Goal: Transaction & Acquisition: Purchase product/service

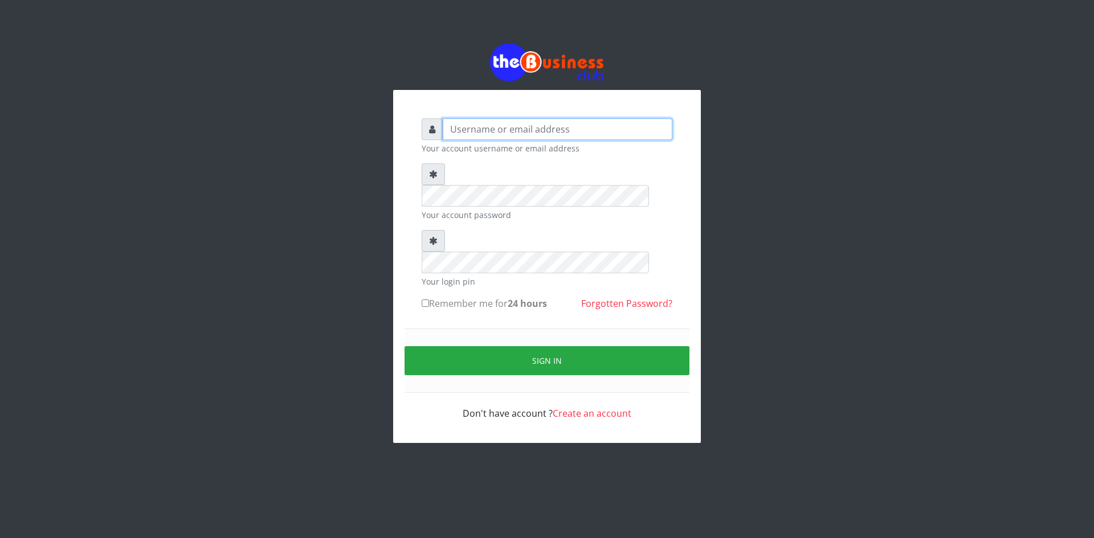
type input "ikhapo"
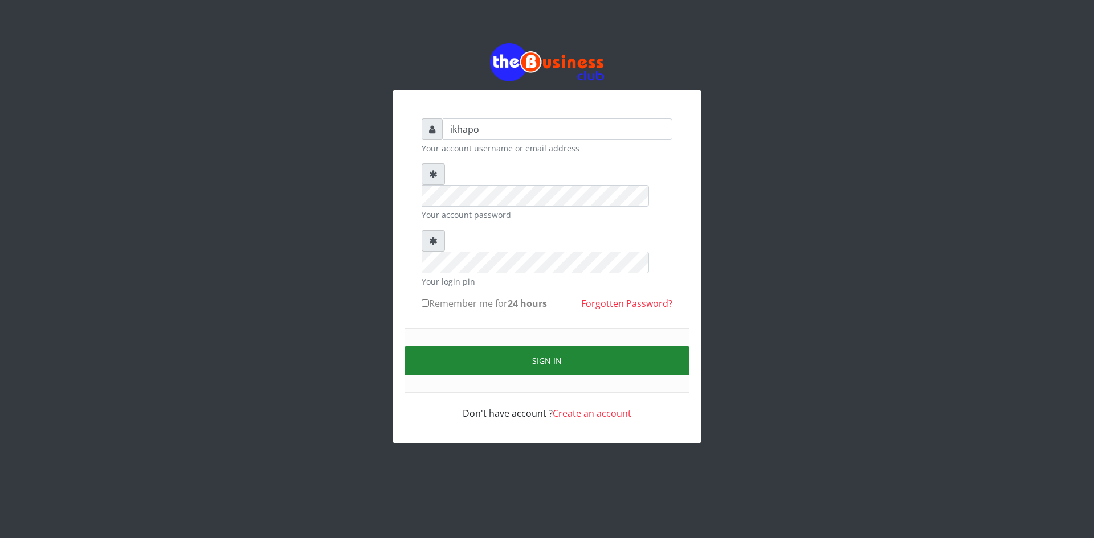
click at [441, 346] on button "Sign in" at bounding box center [546, 360] width 285 height 29
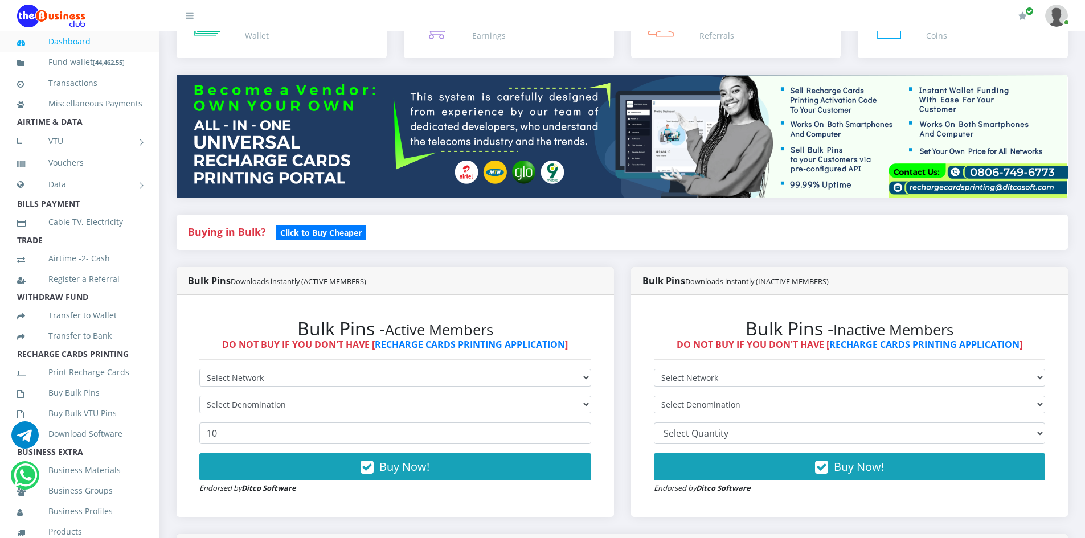
scroll to position [114, 0]
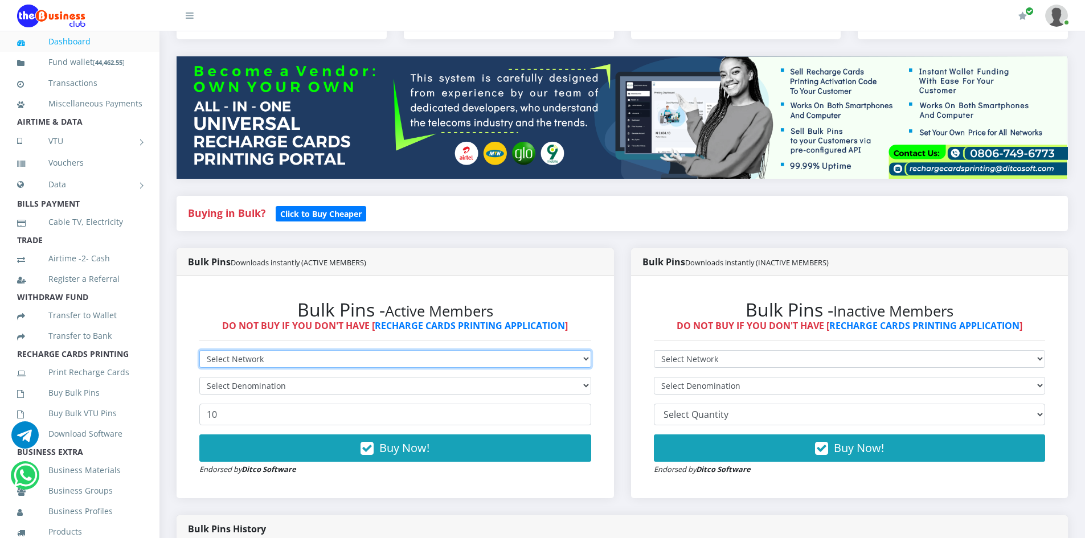
click at [367, 357] on select "Select Network MTN Globacom 9Mobile Airtel" at bounding box center [395, 359] width 392 height 18
select select "Airtel"
click at [199, 350] on select "Select Network MTN Globacom 9Mobile Airtel" at bounding box center [395, 359] width 392 height 18
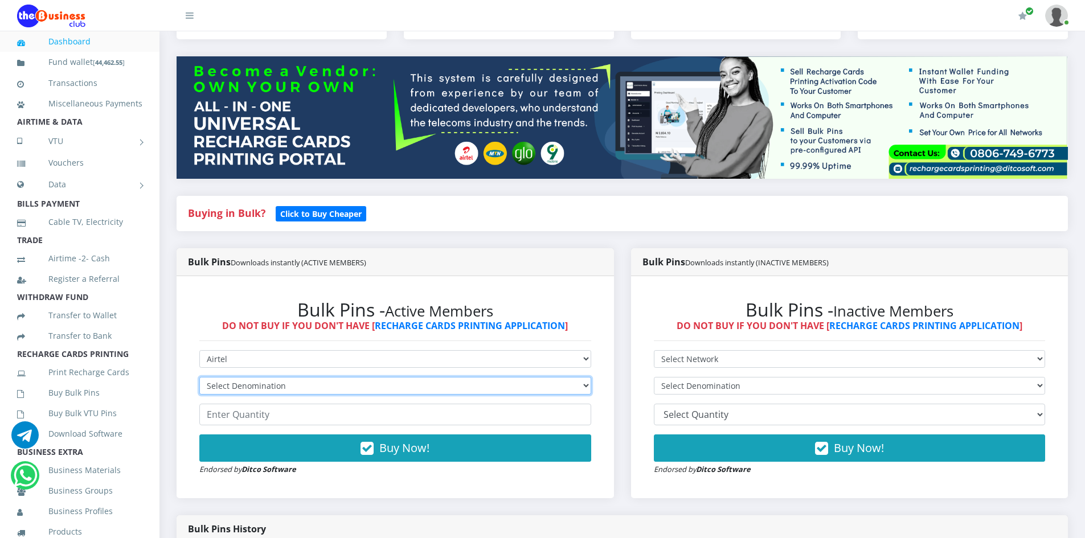
click at [250, 389] on select "Select Denomination Airtel NGN100 - ₦96.38 Airtel NGN200 - ₦192.76 Airtel NGN50…" at bounding box center [395, 386] width 392 height 18
select select "96.38-100"
click at [199, 377] on select "Select Denomination Airtel NGN100 - ₦96.38 Airtel NGN200 - ₦192.76 Airtel NGN50…" at bounding box center [395, 386] width 392 height 18
click at [241, 414] on input "number" at bounding box center [395, 415] width 392 height 22
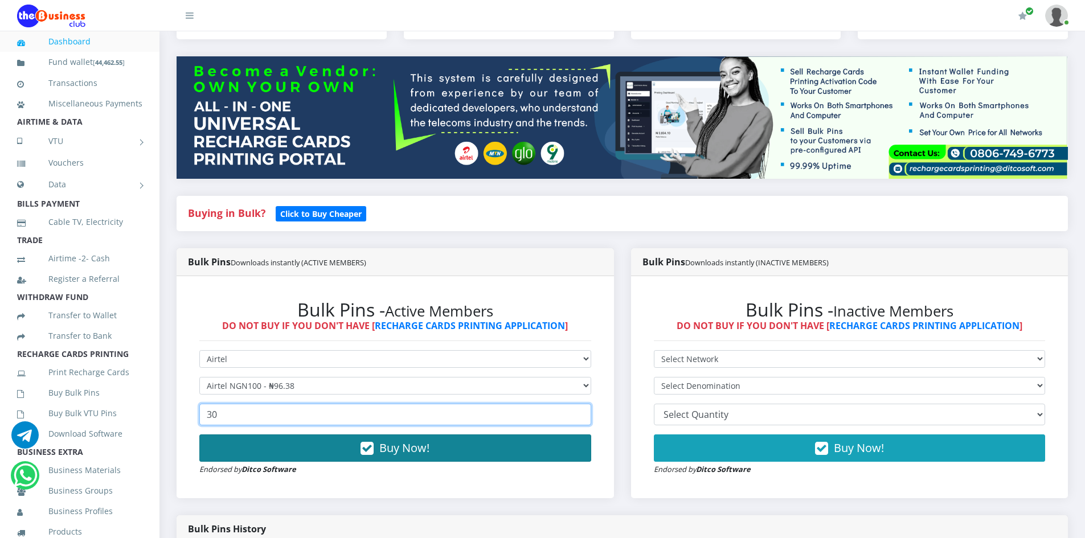
type input "30"
click at [395, 453] on span "Buy Now!" at bounding box center [404, 447] width 50 height 15
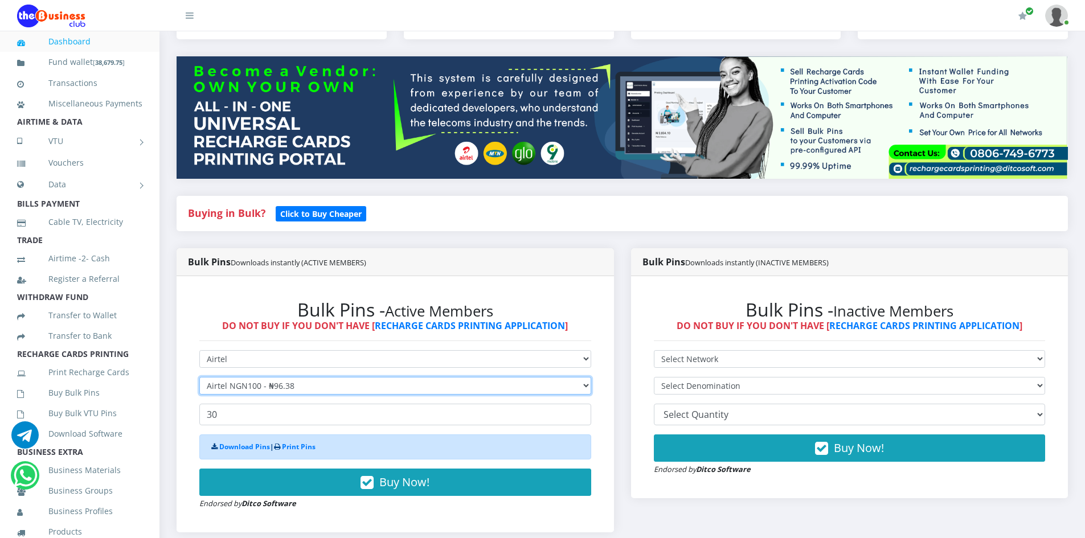
click at [370, 389] on select "Select Denomination Airtel NGN100 - ₦96.38 Airtel NGN200 - ₦192.76 Airtel NGN50…" at bounding box center [395, 386] width 392 height 18
select select "192.76-200"
click at [199, 377] on select "Select Denomination Airtel NGN100 - ₦96.38 Airtel NGN200 - ₦192.76 Airtel NGN50…" at bounding box center [395, 386] width 392 height 18
click at [287, 419] on input "30" at bounding box center [395, 415] width 392 height 22
type input "3"
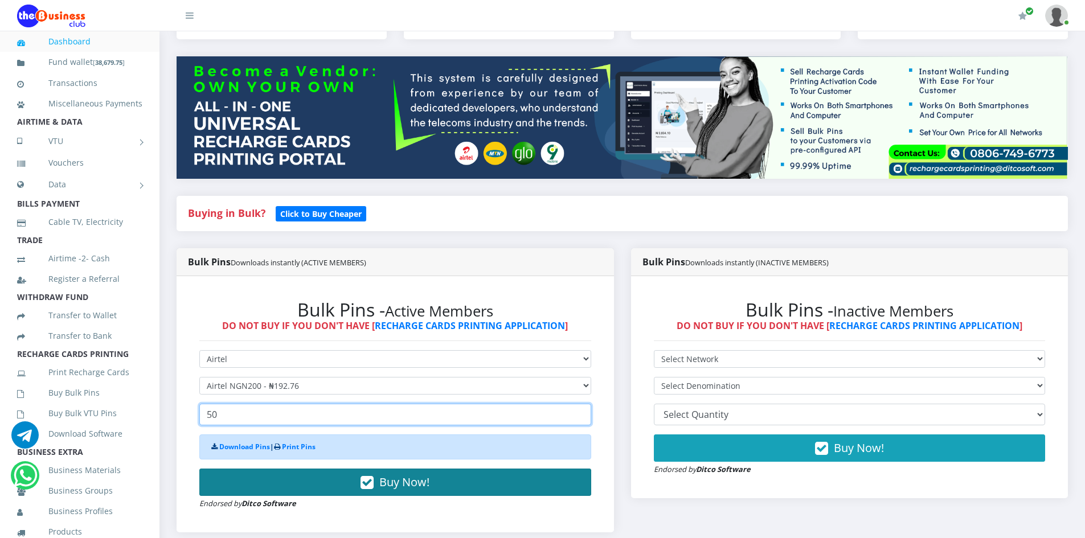
type input "50"
click at [324, 482] on button "Buy Now!" at bounding box center [395, 482] width 392 height 27
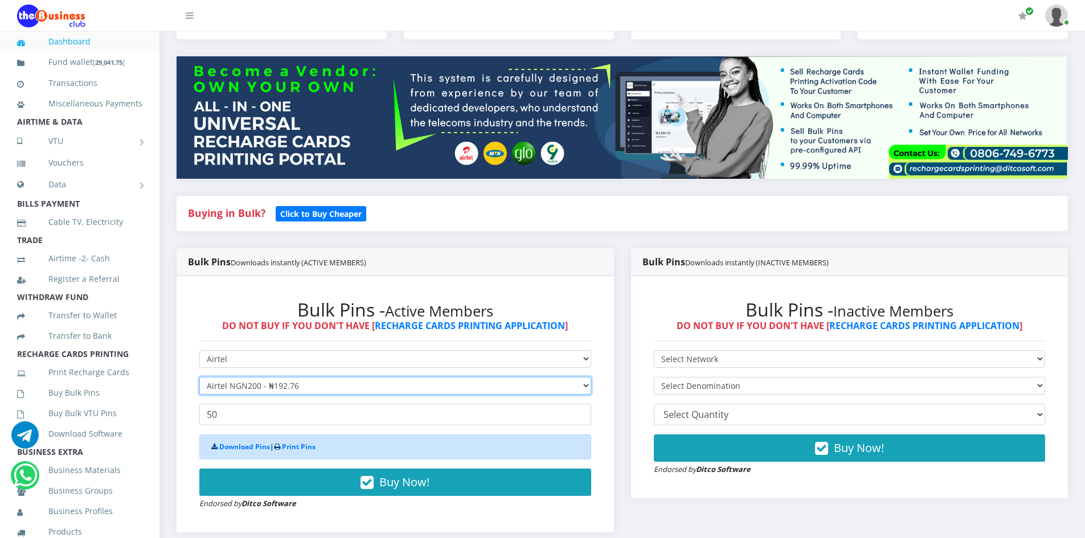
click at [288, 381] on select "Select Denomination Airtel NGN100 - ₦96.38 Airtel NGN200 - ₦192.76 Airtel NGN50…" at bounding box center [395, 386] width 392 height 18
select select "481.9-500"
click at [199, 377] on select "Select Denomination Airtel NGN100 - ₦96.38 Airtel NGN200 - ₦192.76 Airtel NGN50…" at bounding box center [395, 386] width 392 height 18
click at [232, 423] on input "50" at bounding box center [395, 415] width 392 height 22
type input "5"
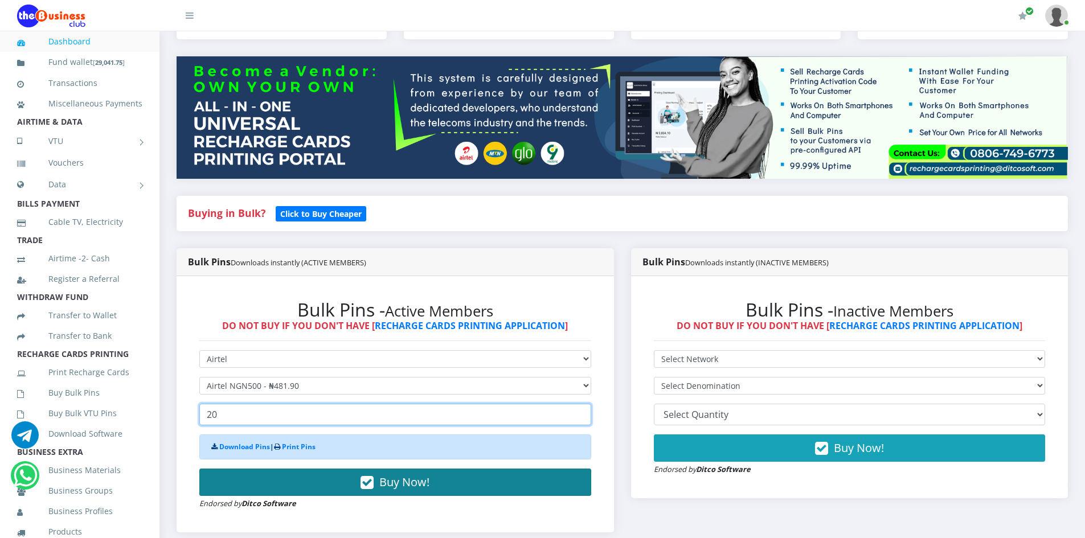
type input "20"
click at [374, 483] on button "Buy Now!" at bounding box center [395, 482] width 392 height 27
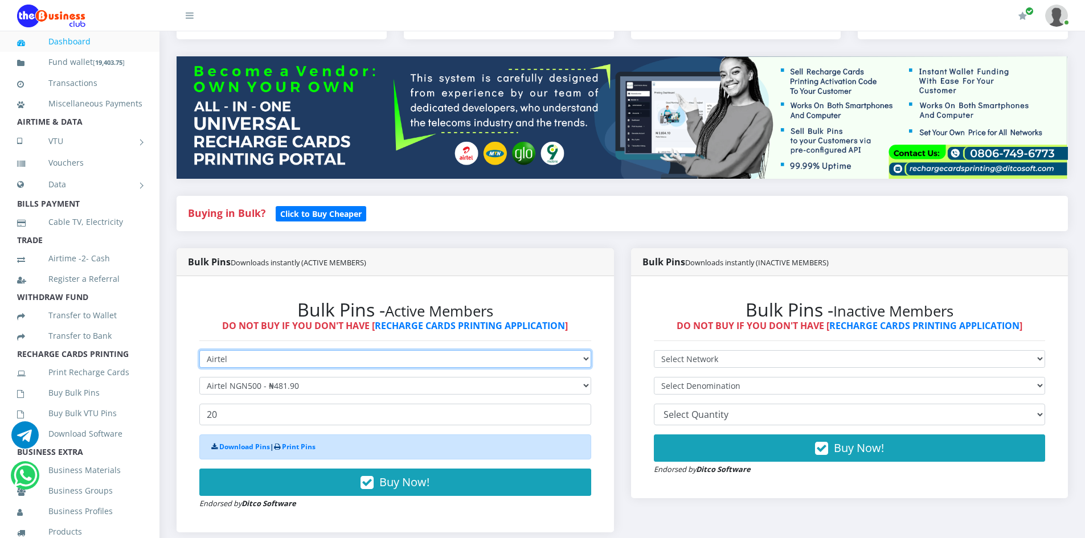
click at [247, 356] on select "Select Network MTN Globacom 9Mobile Airtel" at bounding box center [395, 359] width 392 height 18
select select "MTN"
click at [199, 350] on select "Select Network MTN Globacom 9Mobile Airtel" at bounding box center [395, 359] width 392 height 18
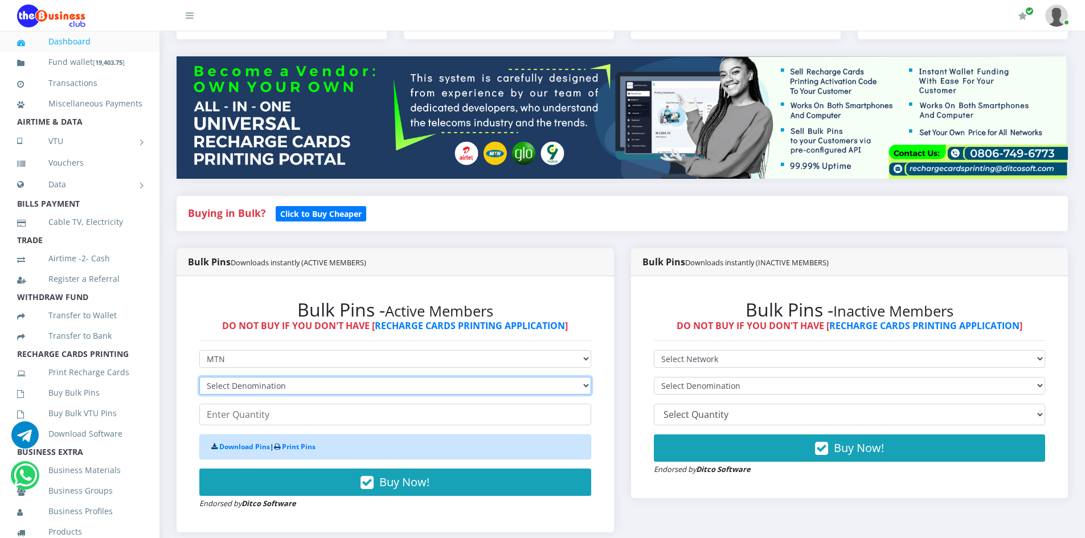
click at [242, 383] on select "Select Denomination MTN NGN100 - ₦96.99 MTN NGN200 - ₦193.98 MTN NGN400 - ₦387.…" at bounding box center [395, 386] width 392 height 18
click at [199, 377] on select "Select Denomination MTN NGN100 - ₦96.99 MTN NGN200 - ₦193.98 MTN NGN400 - ₦387.…" at bounding box center [395, 386] width 392 height 18
click at [263, 389] on select "Select Denomination MTN NGN100 - ₦96.99 MTN NGN200 - ₦193.98 MTN NGN400 - ₦387.…" at bounding box center [395, 386] width 392 height 18
select select "193.98-200"
click at [199, 377] on select "Select Denomination MTN NGN100 - ₦96.99 MTN NGN200 - ₦193.98 MTN NGN400 - ₦387.…" at bounding box center [395, 386] width 392 height 18
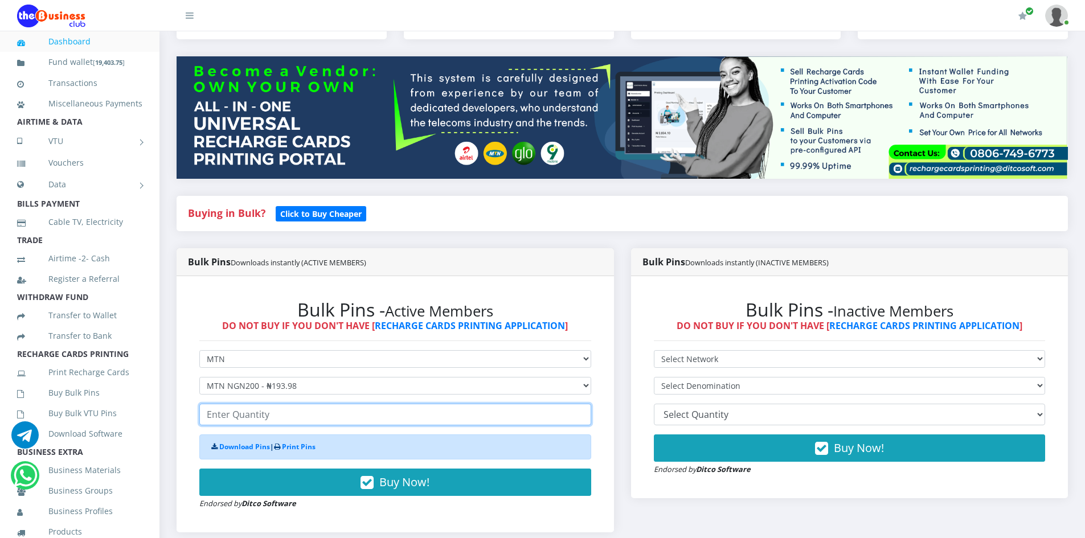
click at [237, 415] on input "number" at bounding box center [395, 415] width 392 height 22
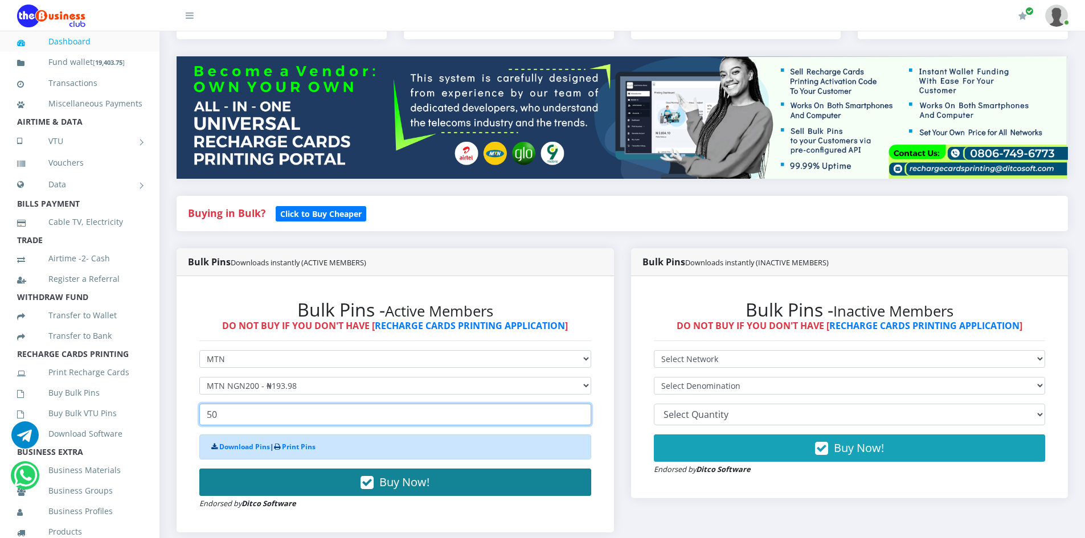
type input "50"
click at [373, 482] on icon "button" at bounding box center [367, 482] width 13 height 11
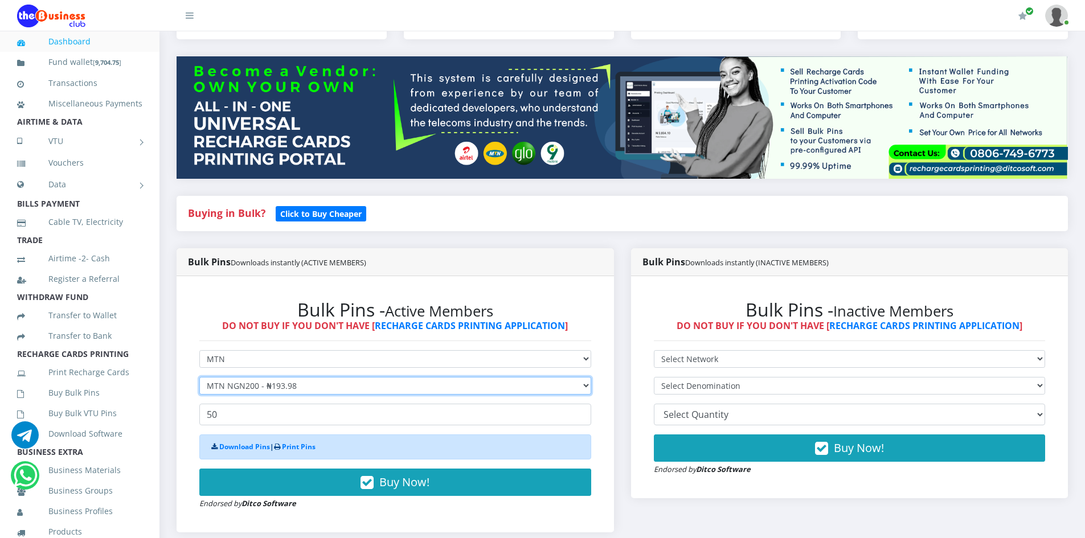
click at [307, 379] on select "Select Denomination MTN NGN100 - ₦96.99 MTN NGN200 - ₦193.98 MTN NGN400 - ₦387.…" at bounding box center [395, 386] width 392 height 18
select select "484.95-500"
click at [199, 377] on select "Select Denomination MTN NGN100 - ₦96.99 MTN NGN200 - ₦193.98 MTN NGN400 - ₦387.…" at bounding box center [395, 386] width 392 height 18
click at [238, 414] on input "50" at bounding box center [395, 415] width 392 height 22
type input "5"
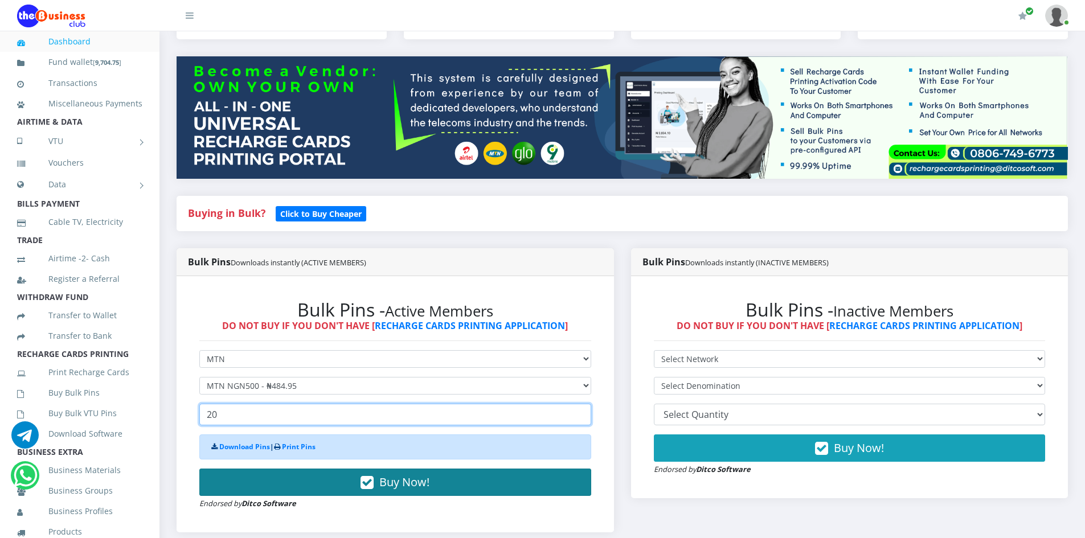
type input "20"
click at [318, 482] on button "Buy Now!" at bounding box center [395, 482] width 392 height 27
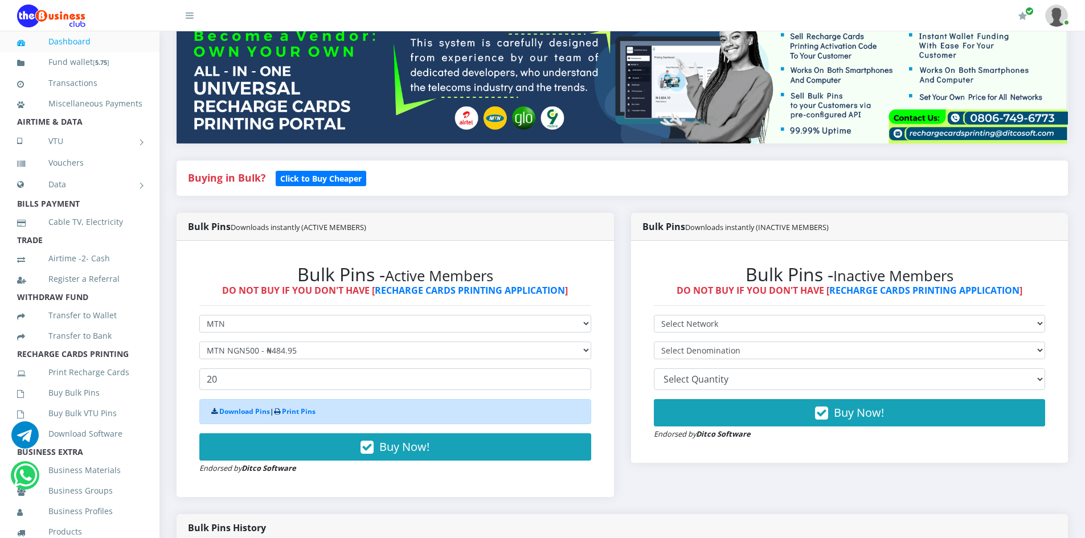
scroll to position [171, 0]
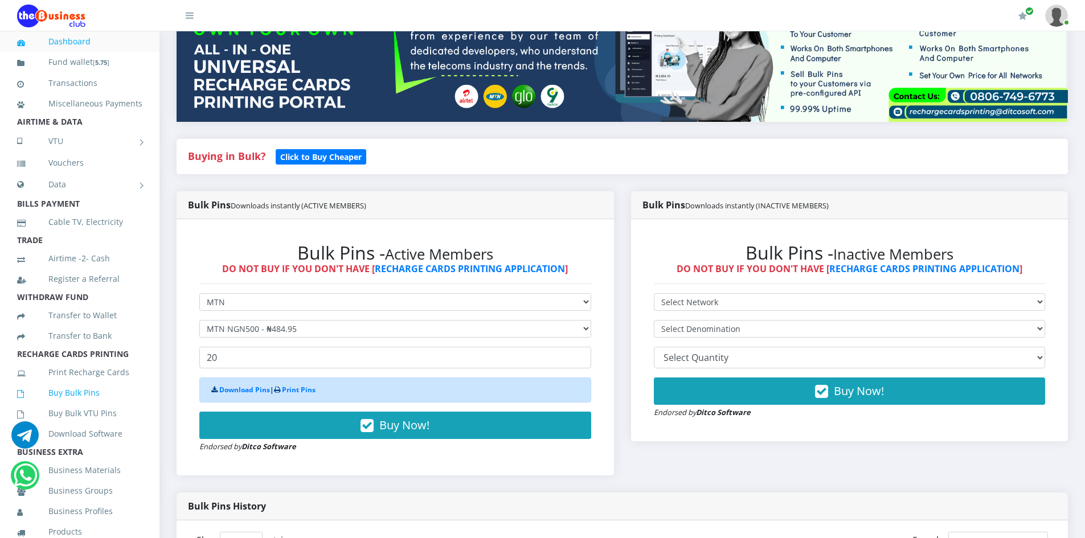
click at [68, 406] on link "Buy Bulk Pins" at bounding box center [79, 393] width 125 height 26
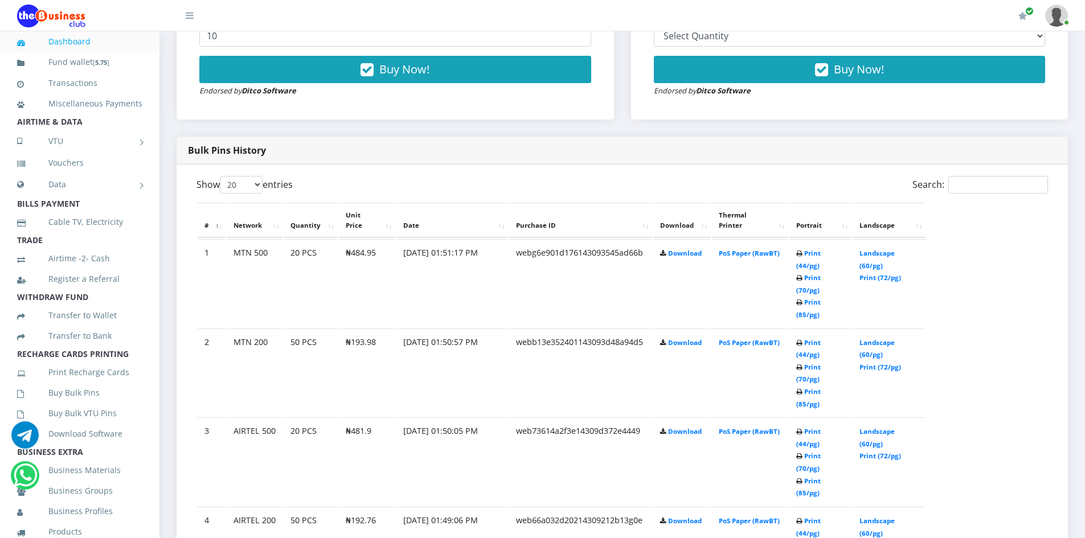
scroll to position [513, 0]
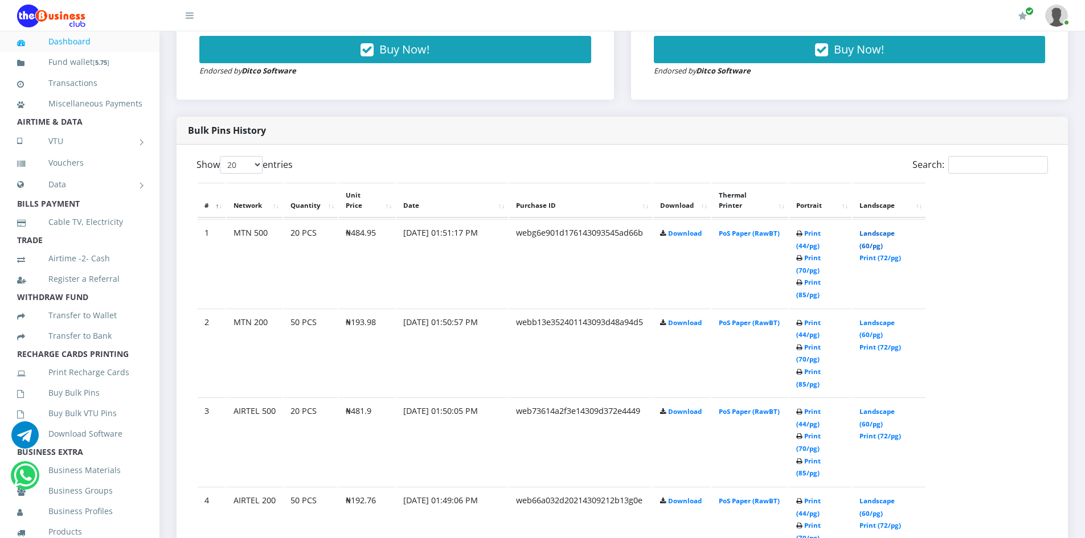
click at [883, 229] on link "Landscape (60/pg)" at bounding box center [877, 239] width 35 height 21
click at [884, 318] on link "Landscape (60/pg)" at bounding box center [877, 328] width 35 height 21
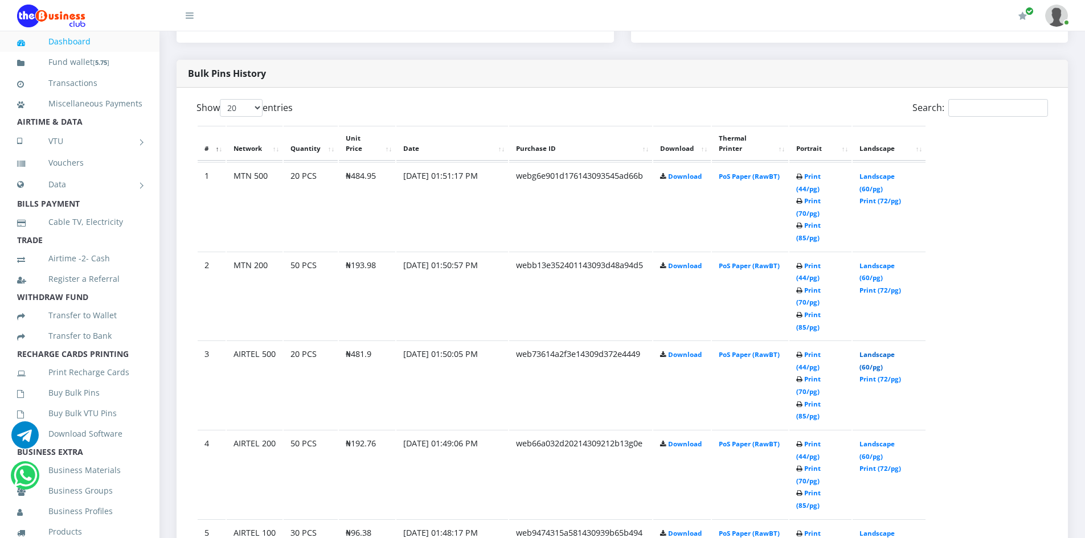
click at [894, 350] on link "Landscape (60/pg)" at bounding box center [877, 360] width 35 height 21
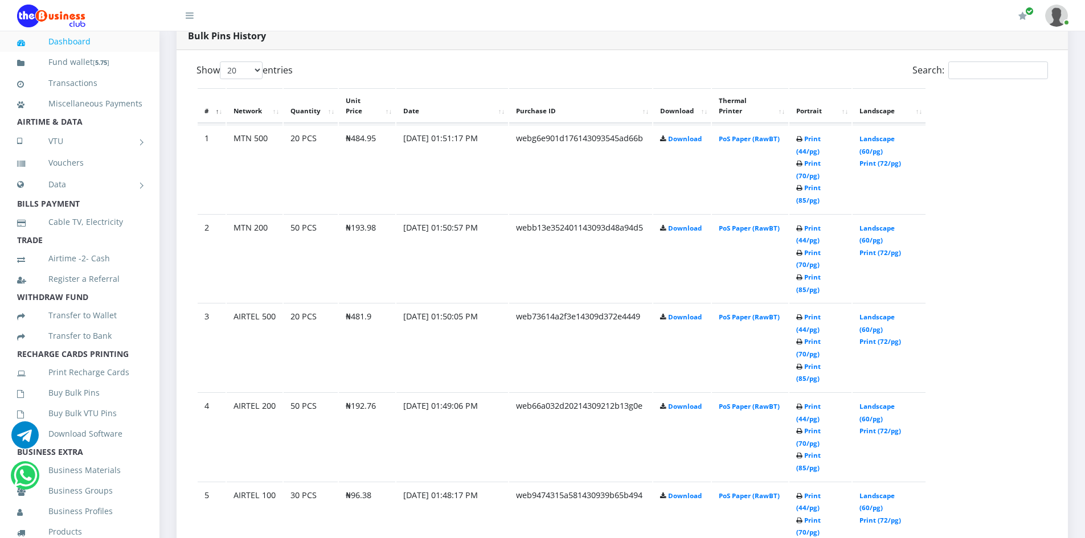
scroll to position [627, 0]
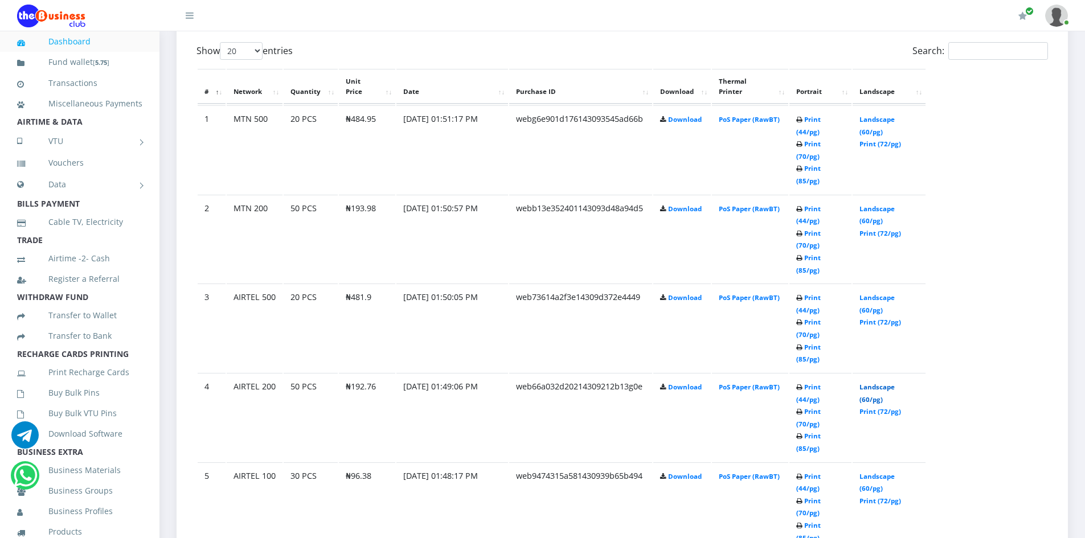
click at [889, 383] on link "Landscape (60/pg)" at bounding box center [877, 393] width 35 height 21
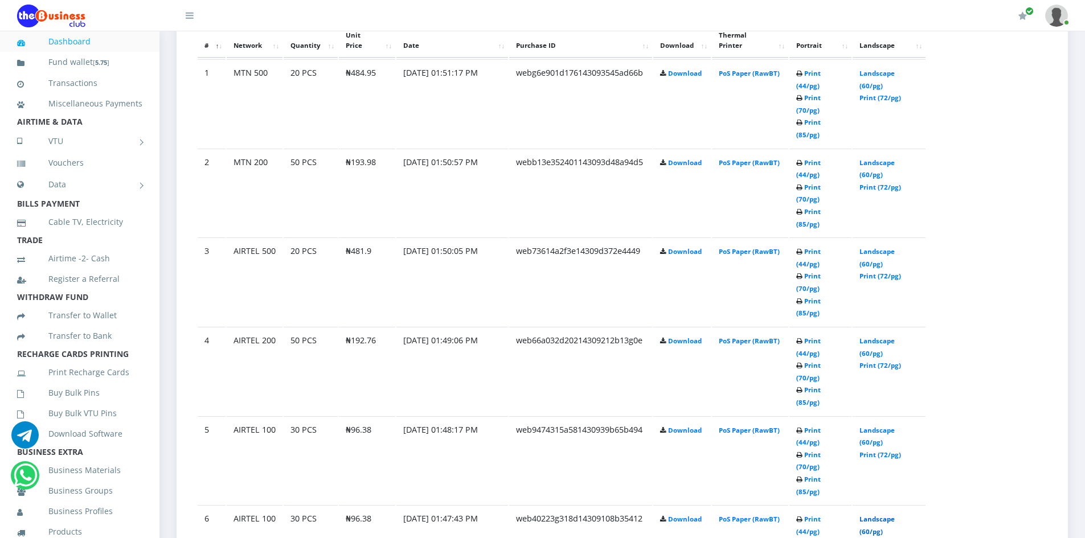
scroll to position [693, 0]
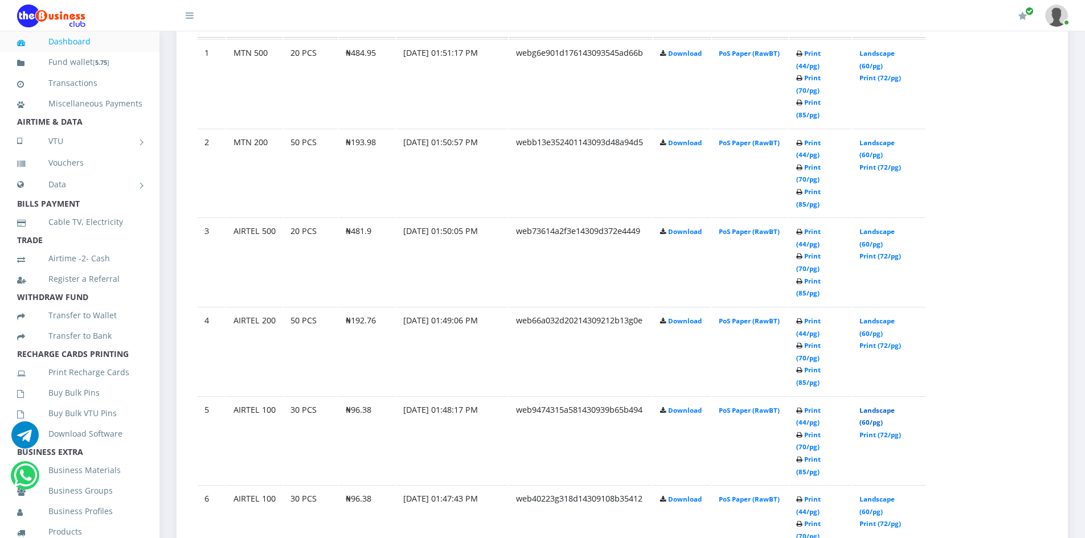
click at [872, 406] on link "Landscape (60/pg)" at bounding box center [877, 416] width 35 height 21
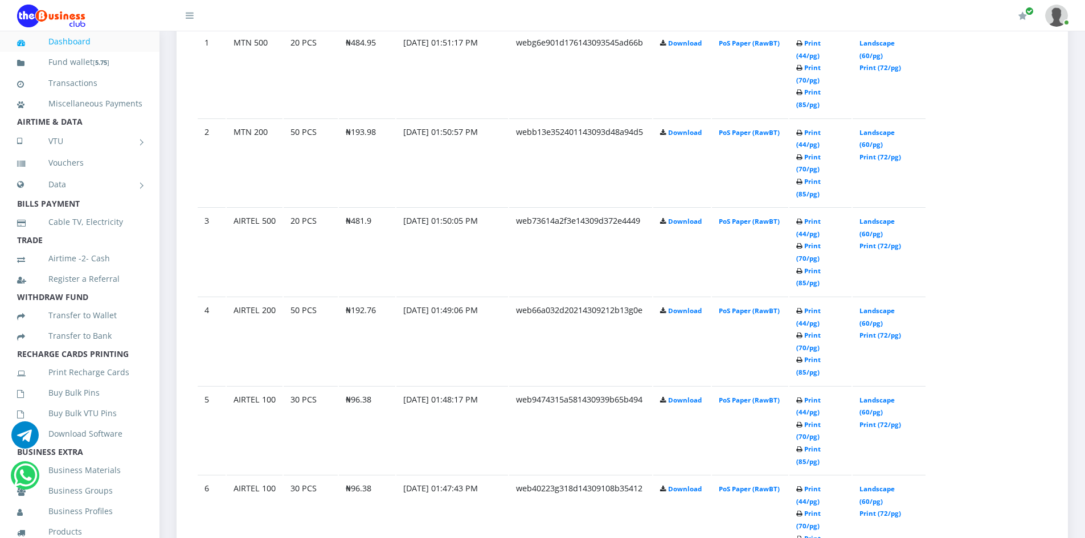
scroll to position [724, 0]
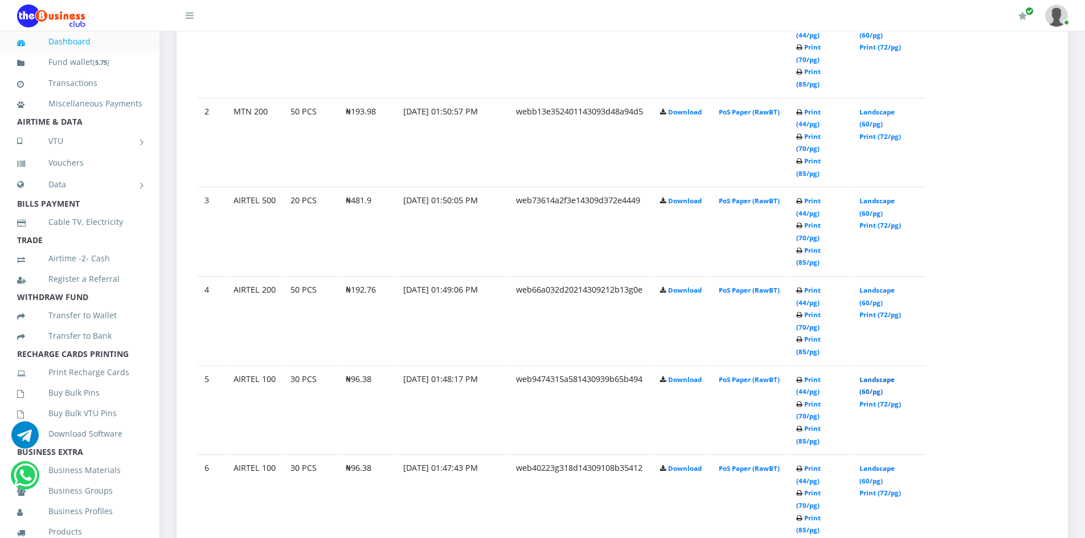
click at [879, 375] on link "Landscape (60/pg)" at bounding box center [877, 385] width 35 height 21
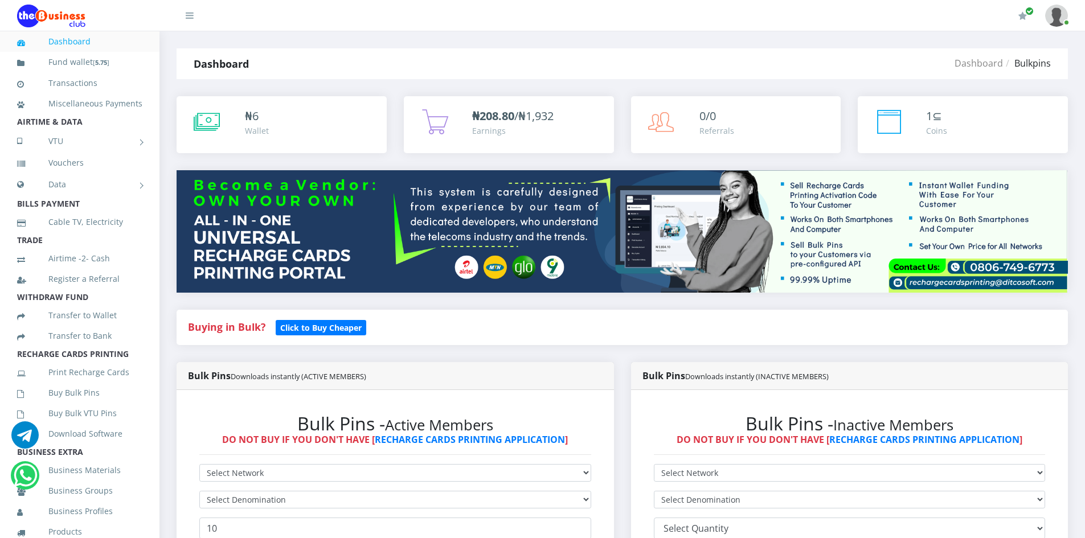
click at [68, 43] on link "Dashboard" at bounding box center [79, 41] width 125 height 26
